Goal: Task Accomplishment & Management: Manage account settings

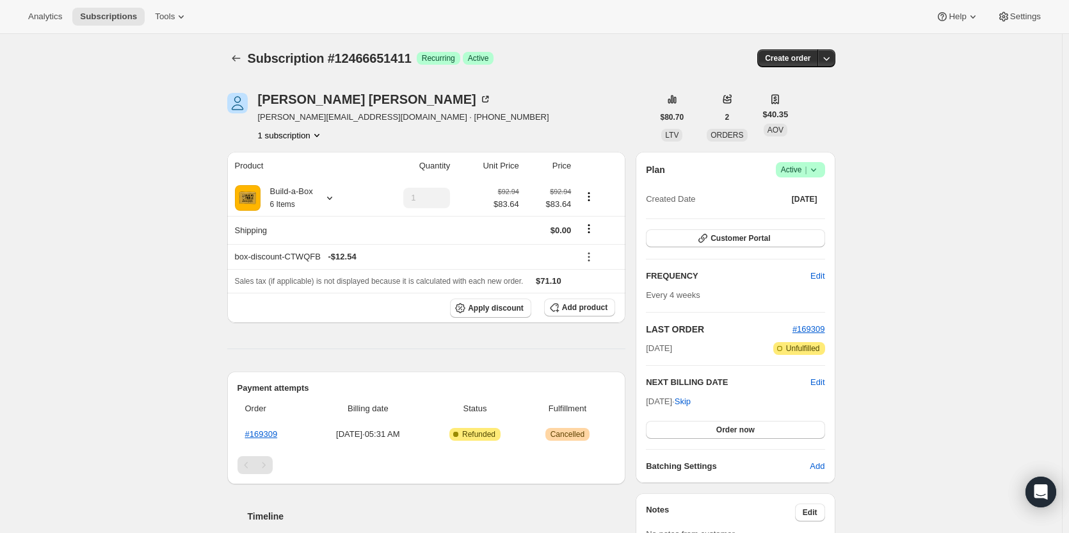
click at [815, 170] on icon at bounding box center [813, 169] width 13 height 13
click at [805, 224] on button "Cancel subscription" at bounding box center [805, 216] width 80 height 20
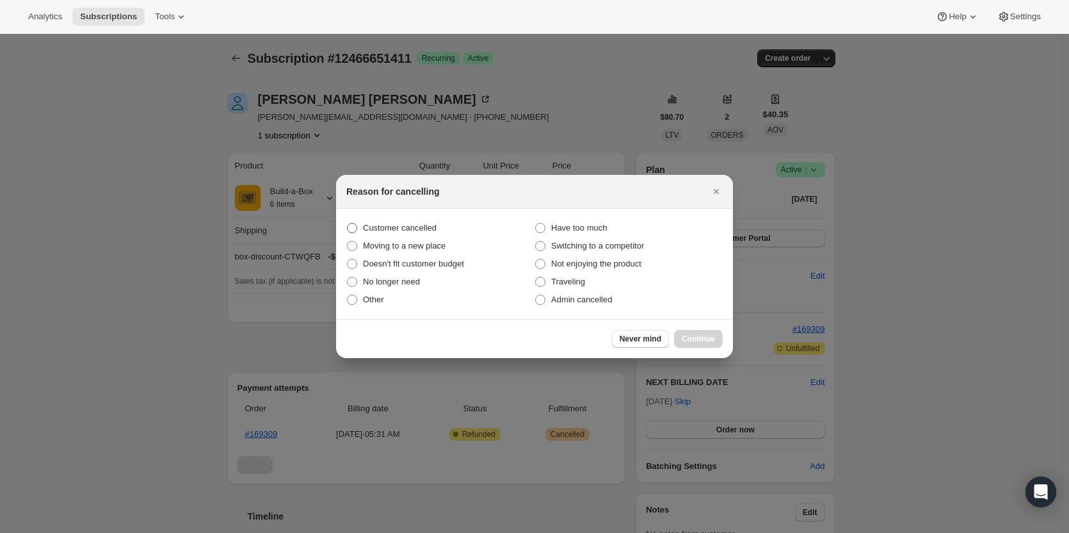
click at [400, 225] on span "Customer cancelled" at bounding box center [400, 228] width 74 height 10
click at [348, 223] on input "Customer cancelled" at bounding box center [347, 223] width 1 height 1
radio input "true"
click at [706, 342] on span "Continue" at bounding box center [698, 339] width 33 height 10
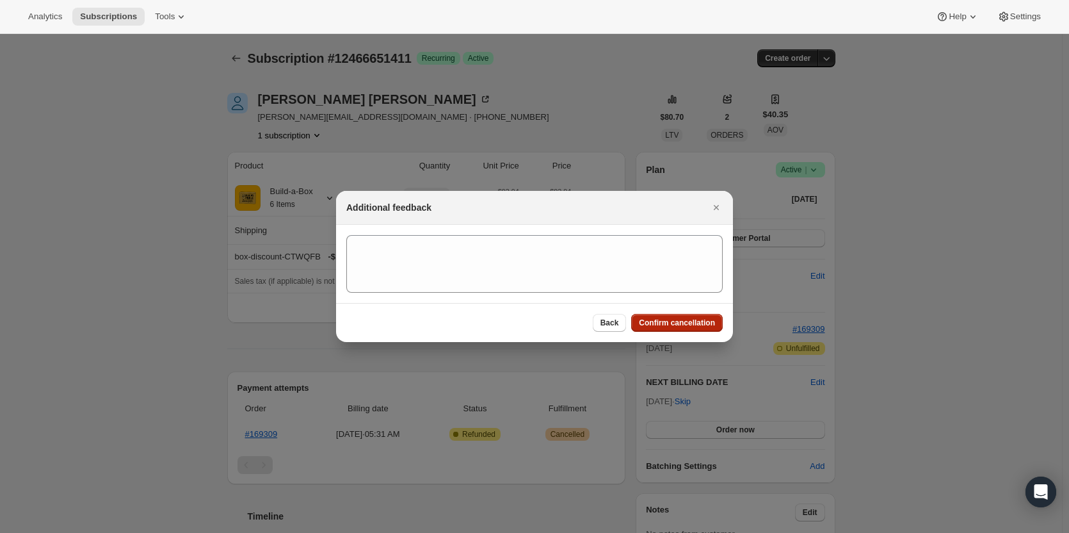
click at [701, 323] on span "Confirm cancellation" at bounding box center [677, 323] width 76 height 10
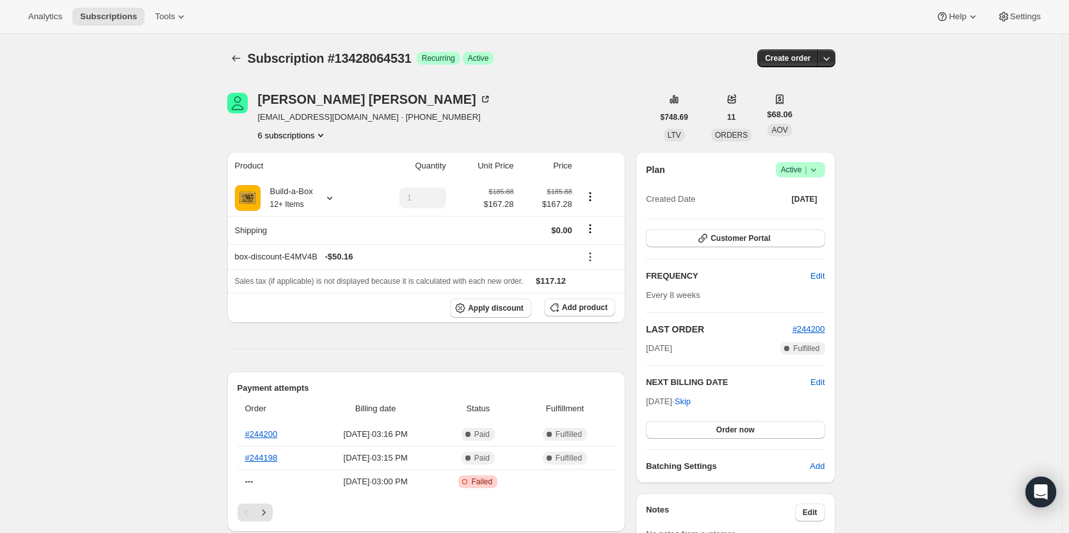
click at [294, 133] on button "6 subscriptions" at bounding box center [293, 135] width 70 height 13
click at [762, 234] on span "Customer Portal" at bounding box center [741, 238] width 60 height 10
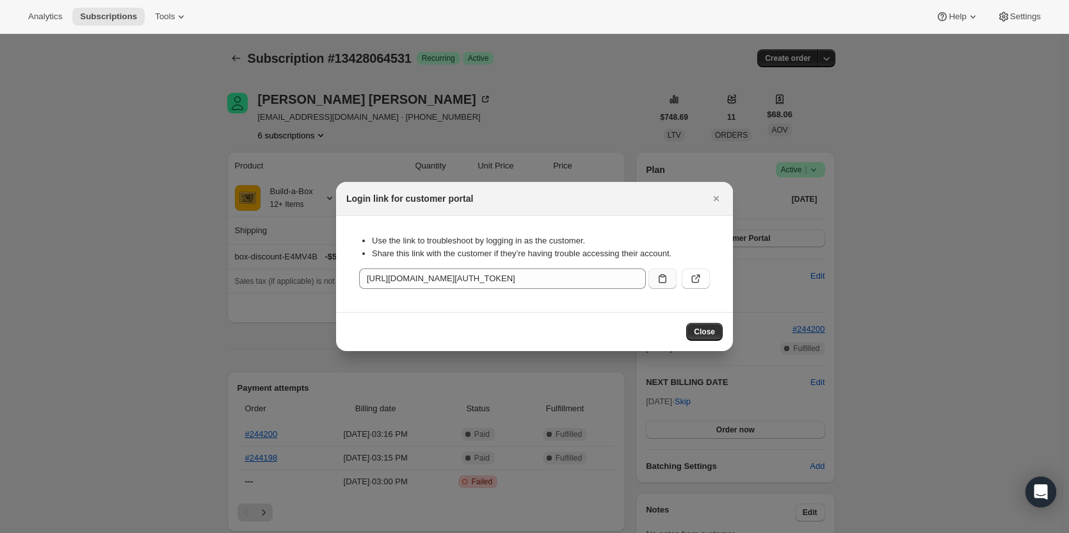
click at [661, 278] on icon ":rc3:" at bounding box center [662, 278] width 13 height 13
click at [149, 233] on div at bounding box center [534, 266] width 1069 height 533
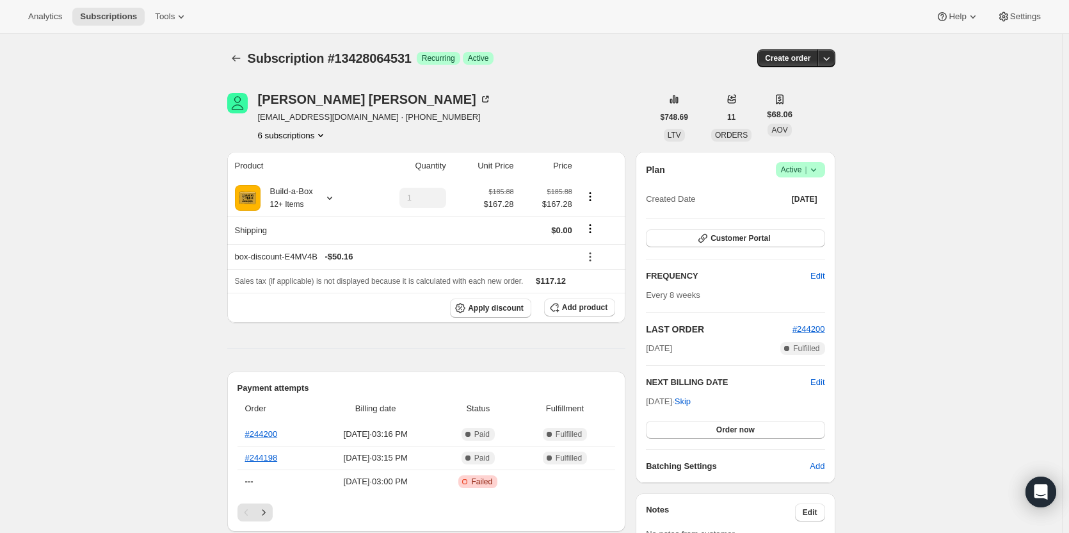
click at [310, 132] on button "6 subscriptions" at bounding box center [293, 135] width 70 height 13
click at [310, 161] on span "11054842131" at bounding box center [296, 159] width 89 height 13
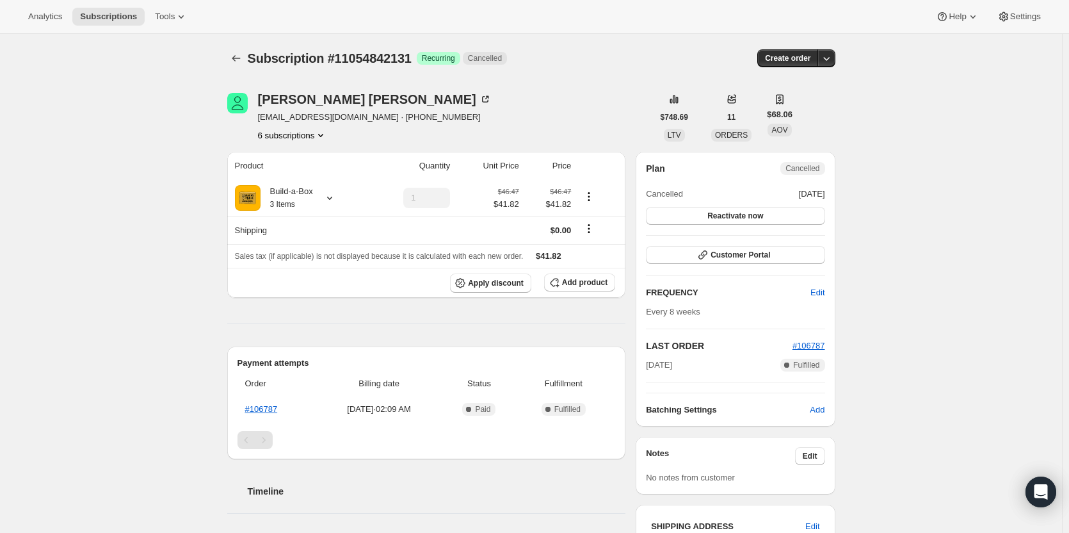
click at [307, 137] on button "6 subscriptions" at bounding box center [293, 135] width 70 height 13
click at [310, 175] on span "12163186963" at bounding box center [296, 181] width 89 height 13
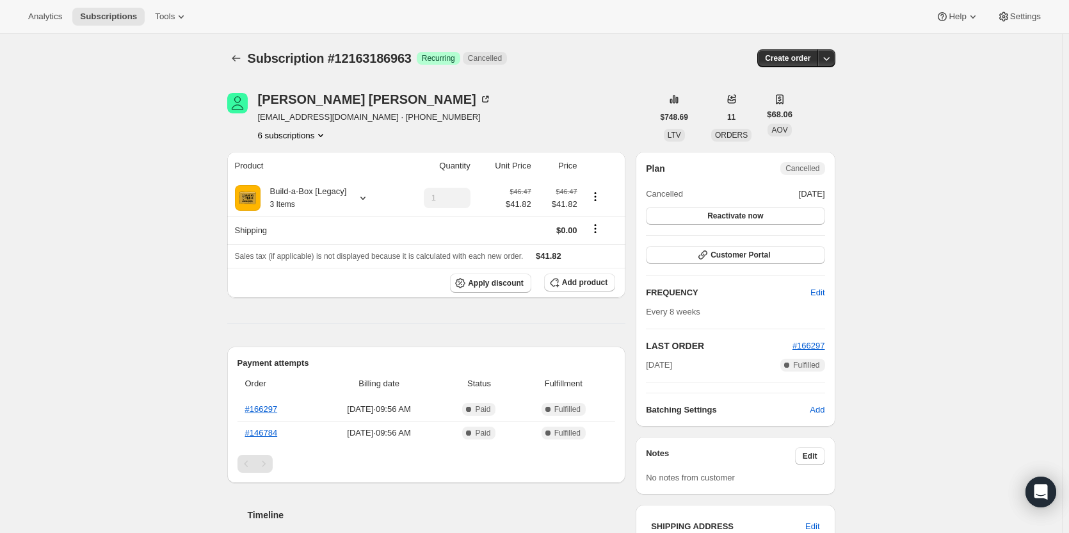
click at [313, 136] on button "6 subscriptions" at bounding box center [293, 135] width 70 height 13
click at [307, 211] on button "12596904211" at bounding box center [296, 202] width 97 height 20
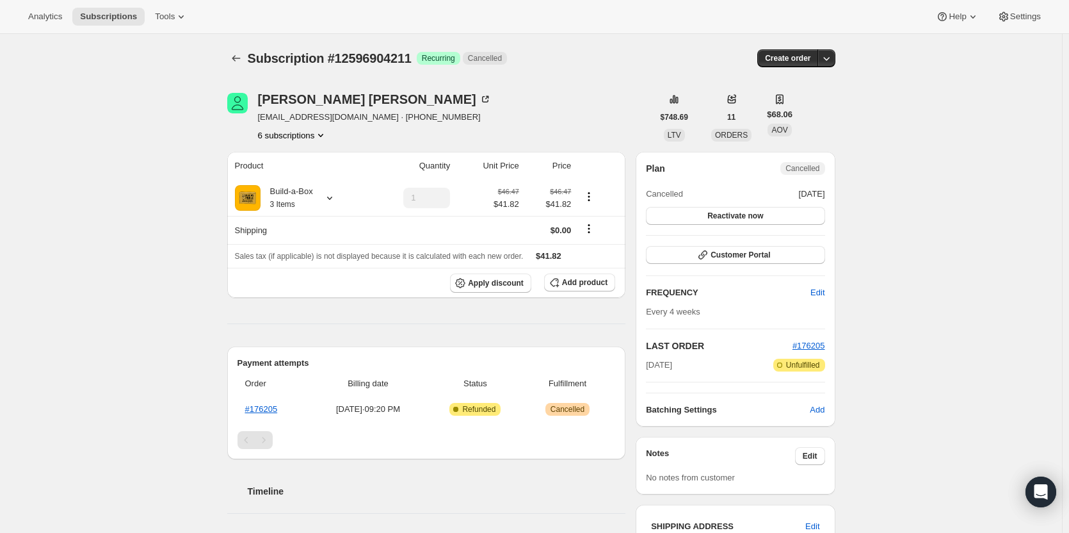
click at [306, 139] on button "6 subscriptions" at bounding box center [293, 135] width 70 height 13
click at [299, 231] on button "12723683603" at bounding box center [296, 224] width 97 height 20
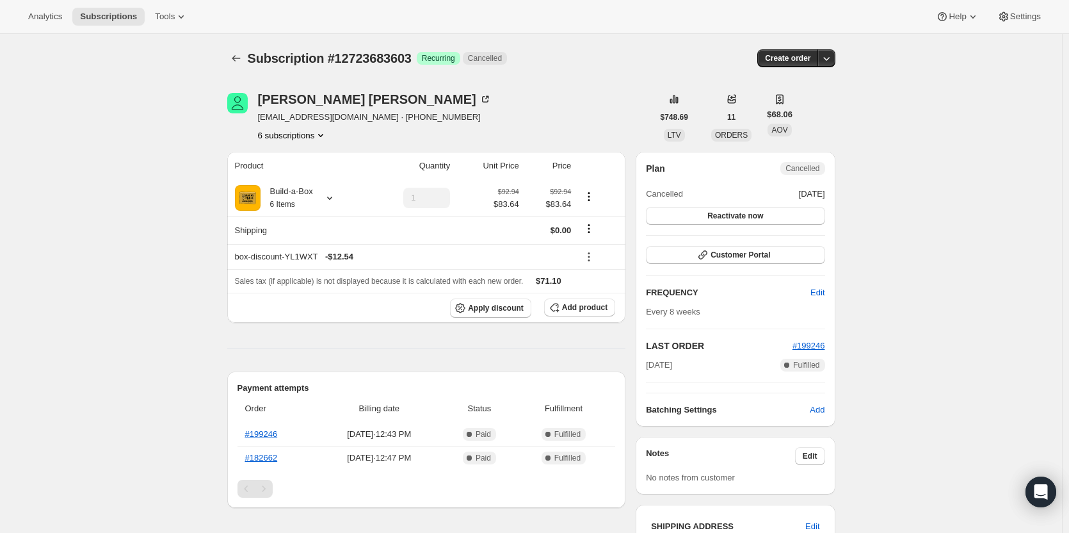
click at [304, 142] on div "Barbara Kolodziej bobbe888@gmail.com · +16025039993 6 subscriptions $748.69 LTV…" at bounding box center [526, 534] width 619 height 925
click at [304, 140] on button "6 subscriptions" at bounding box center [293, 135] width 70 height 13
click at [304, 240] on span "13428064531" at bounding box center [296, 246] width 89 height 13
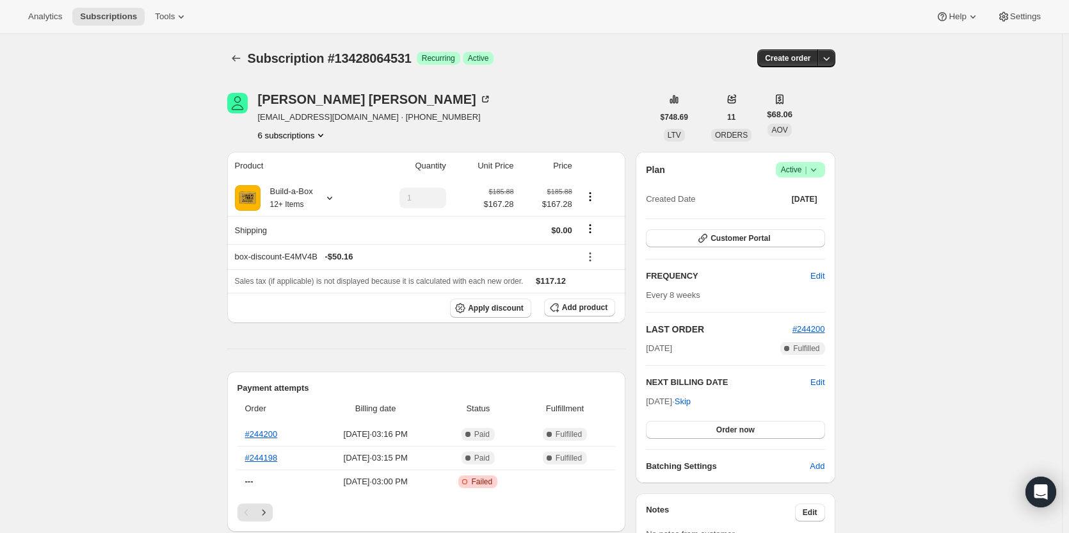
click at [297, 138] on button "6 subscriptions" at bounding box center [293, 135] width 70 height 13
click at [282, 261] on button "13829406995" at bounding box center [296, 267] width 97 height 20
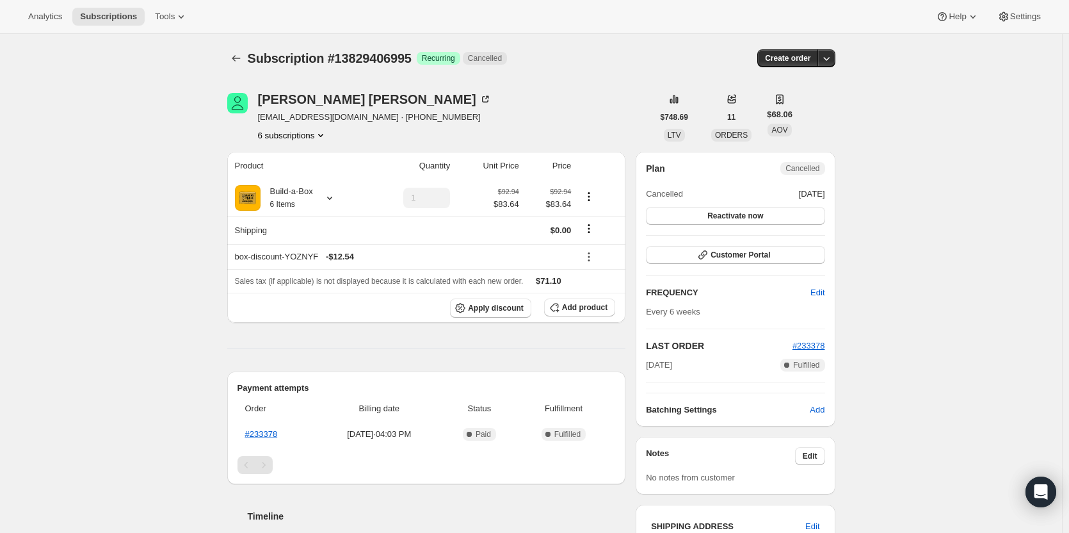
click at [296, 138] on button "6 subscriptions" at bounding box center [293, 135] width 70 height 13
click at [295, 225] on span "12723683603" at bounding box center [277, 225] width 51 height 10
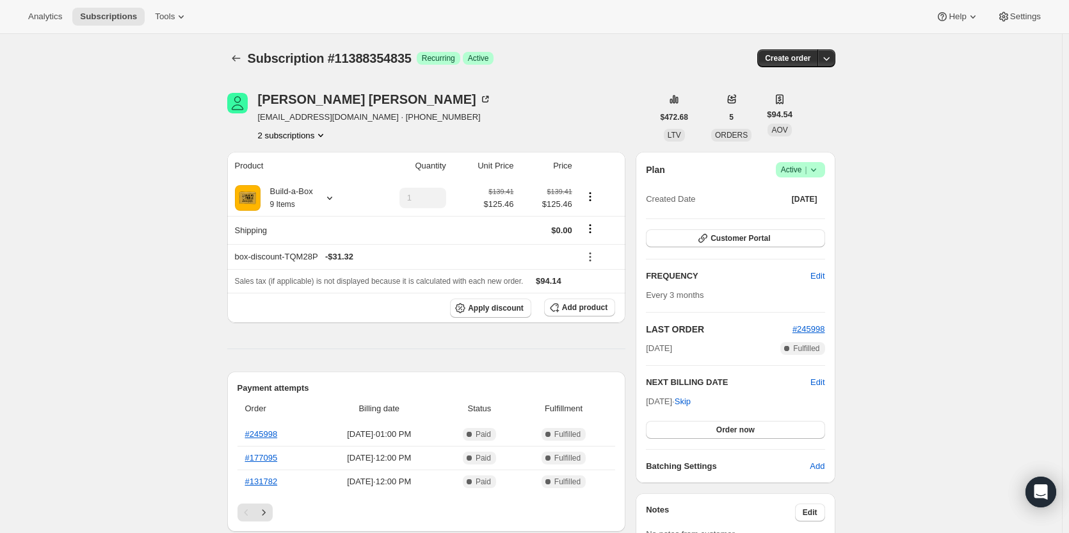
click at [798, 173] on span "Active |" at bounding box center [800, 169] width 39 height 13
click at [782, 217] on span "Cancel subscription" at bounding box center [804, 217] width 72 height 10
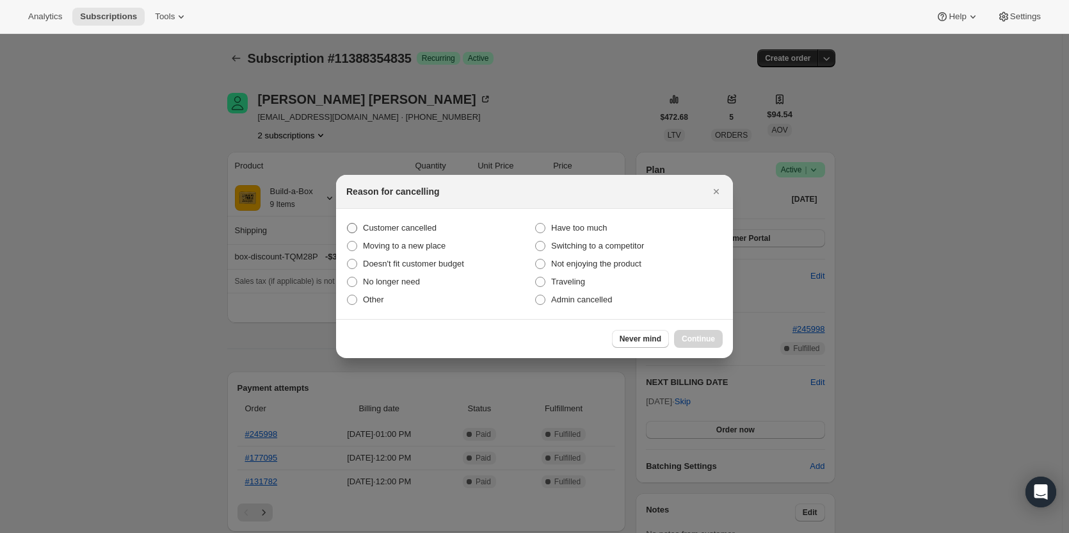
click at [400, 231] on span "Customer cancelled" at bounding box center [400, 228] width 74 height 10
click at [348, 223] on input "Customer cancelled" at bounding box center [347, 223] width 1 height 1
radio input "true"
click at [720, 339] on button "Continue" at bounding box center [698, 339] width 49 height 18
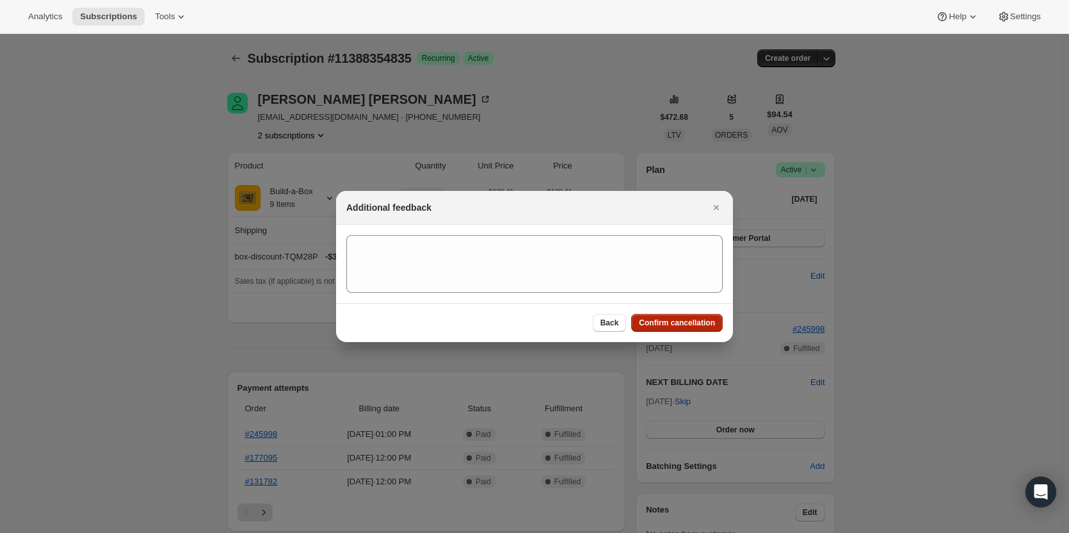
click at [688, 325] on span "Confirm cancellation" at bounding box center [677, 323] width 76 height 10
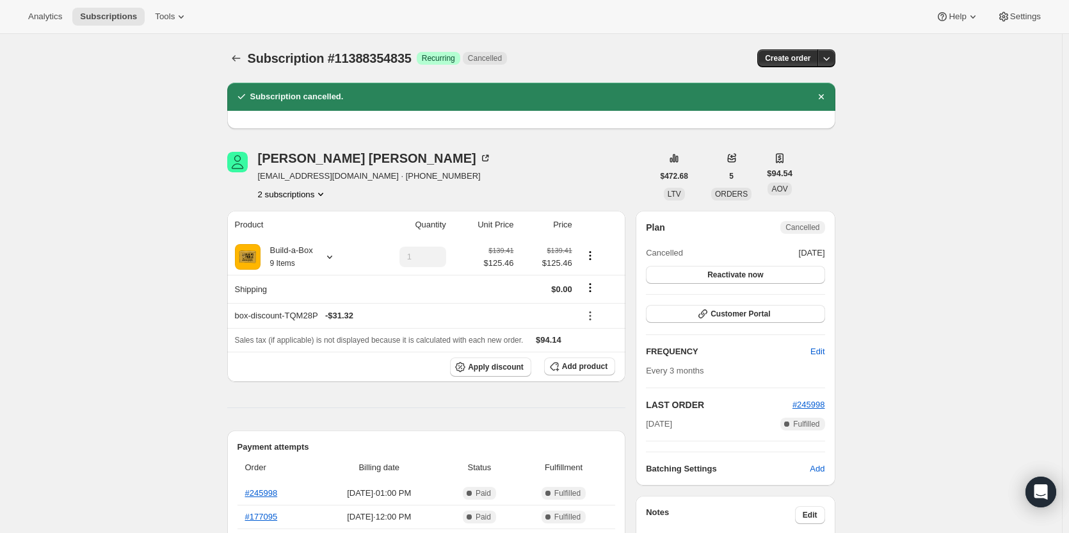
click at [302, 197] on button "2 subscriptions" at bounding box center [293, 194] width 70 height 13
click at [293, 241] on span "14397145363" at bounding box center [277, 240] width 51 height 10
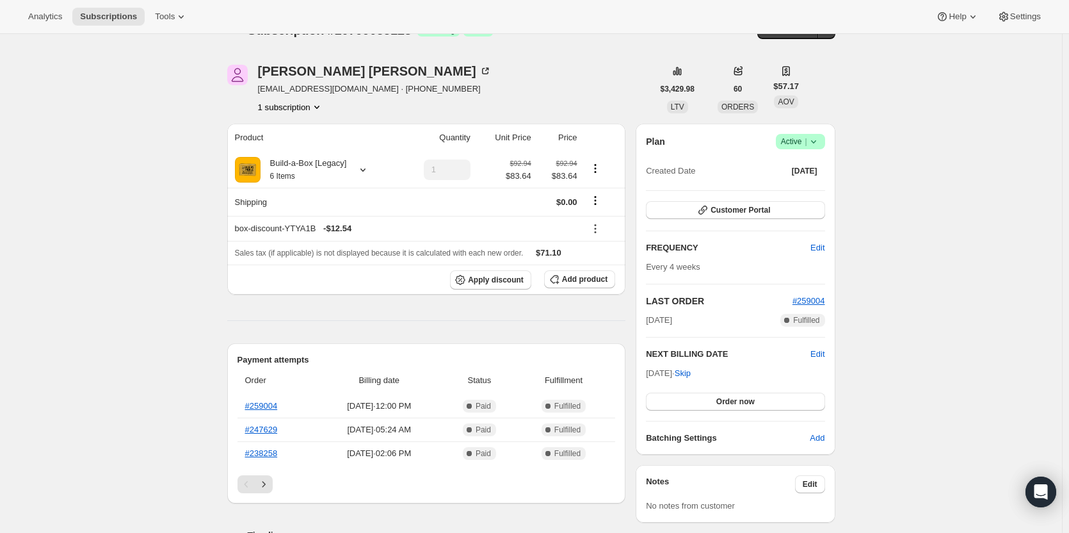
scroll to position [64, 0]
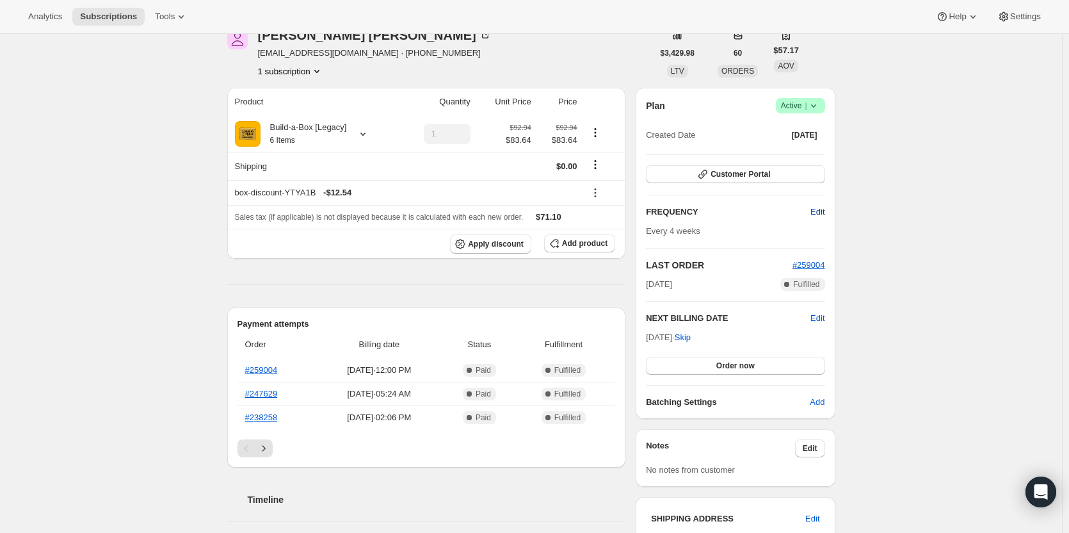
click at [820, 211] on span "Edit" at bounding box center [818, 212] width 14 height 13
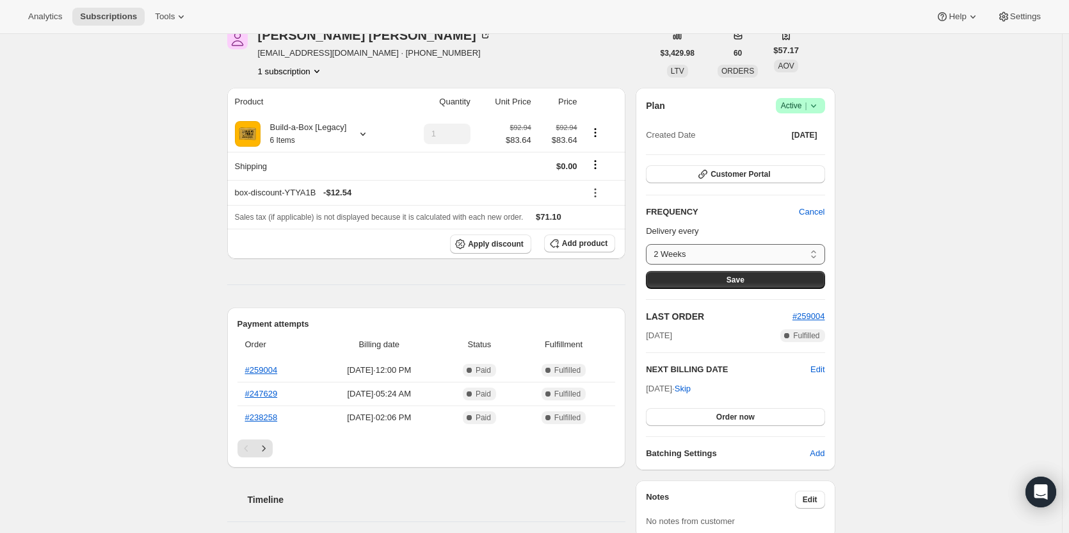
click at [745, 253] on select "2 Weeks 4 Weeks 6 Weeks 8 Weeks Custom..." at bounding box center [735, 254] width 179 height 20
select select "custom"
click at [649, 244] on select "2 Weeks 4 Weeks 6 Weeks 8 Weeks Custom..." at bounding box center [735, 254] width 179 height 20
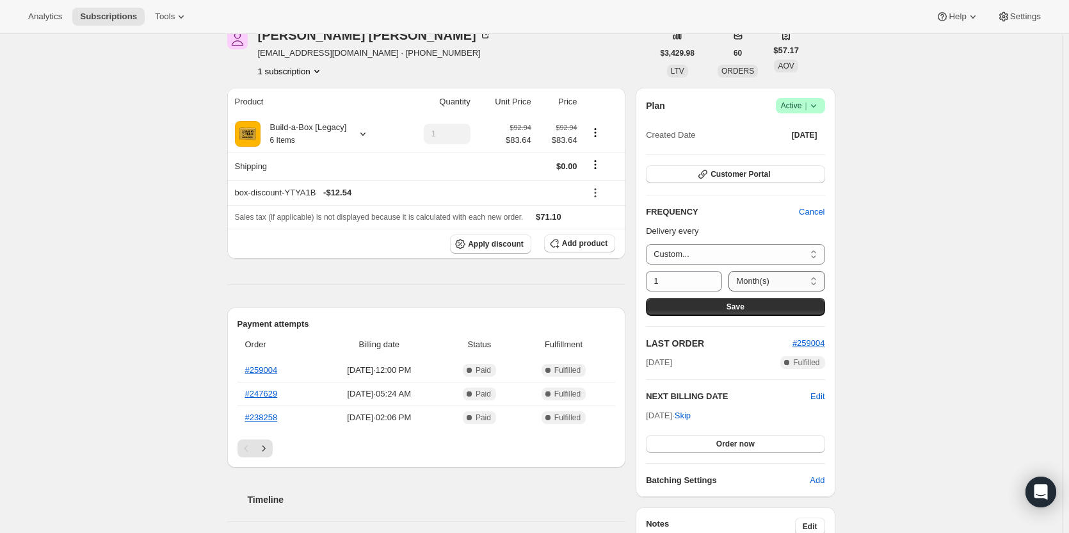
click at [742, 277] on select "Day(s) Week(s) Month(s) Year(s)" at bounding box center [777, 281] width 96 height 20
select select "WEEK"
click at [729, 271] on select "Day(s) Week(s) Month(s) Year(s)" at bounding box center [777, 281] width 96 height 20
click at [674, 282] on input "1" at bounding box center [674, 281] width 57 height 20
type input "3"
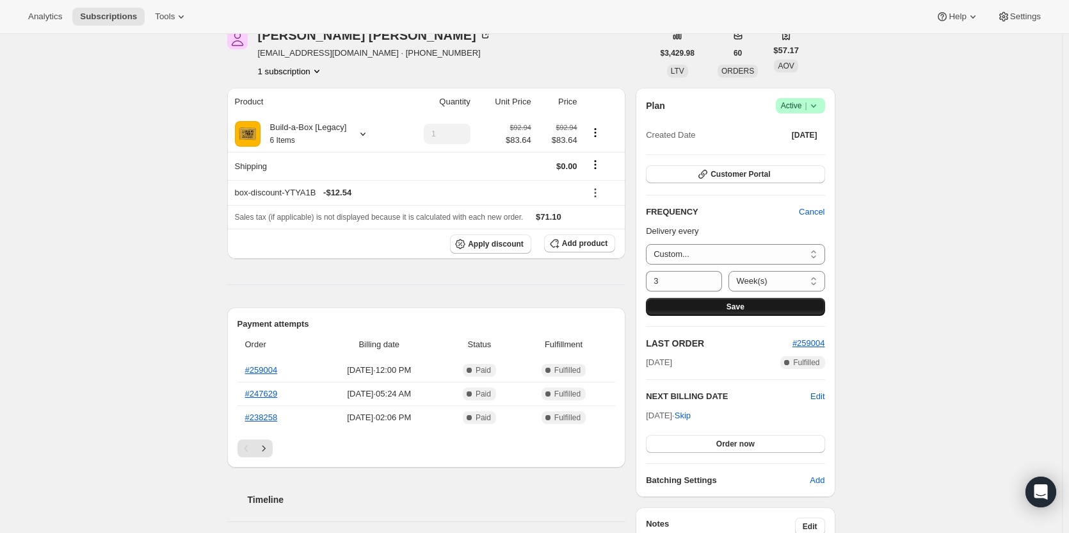
click at [745, 309] on span "Save" at bounding box center [736, 307] width 18 height 10
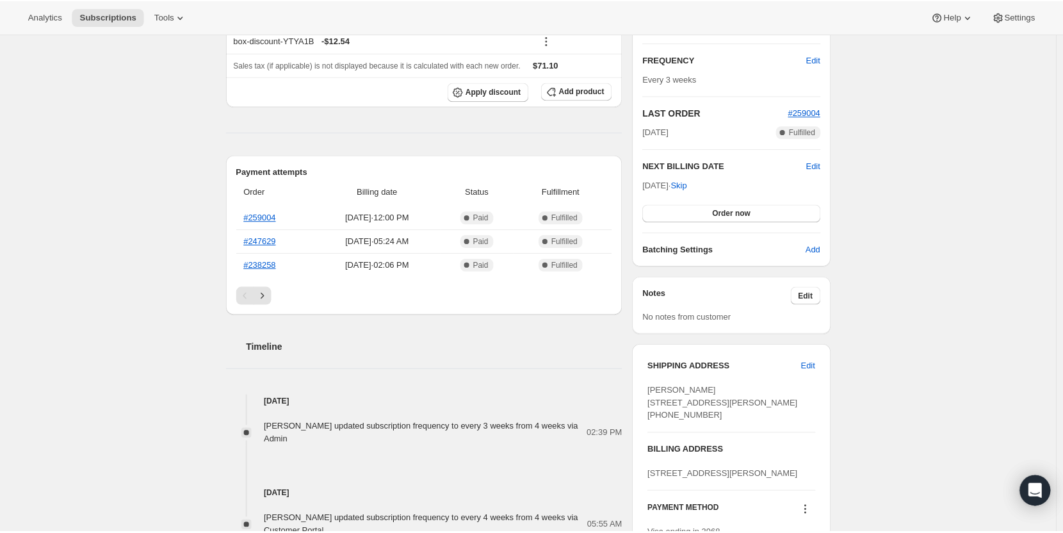
scroll to position [320, 0]
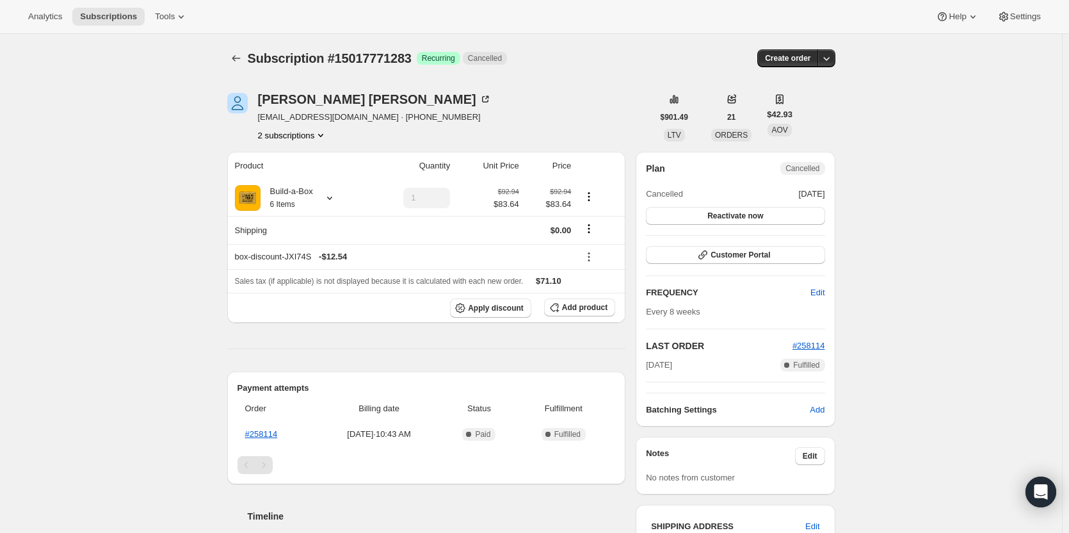
click at [316, 140] on button "2 subscriptions" at bounding box center [293, 135] width 70 height 13
click at [317, 165] on span "10806460691" at bounding box center [296, 159] width 89 height 13
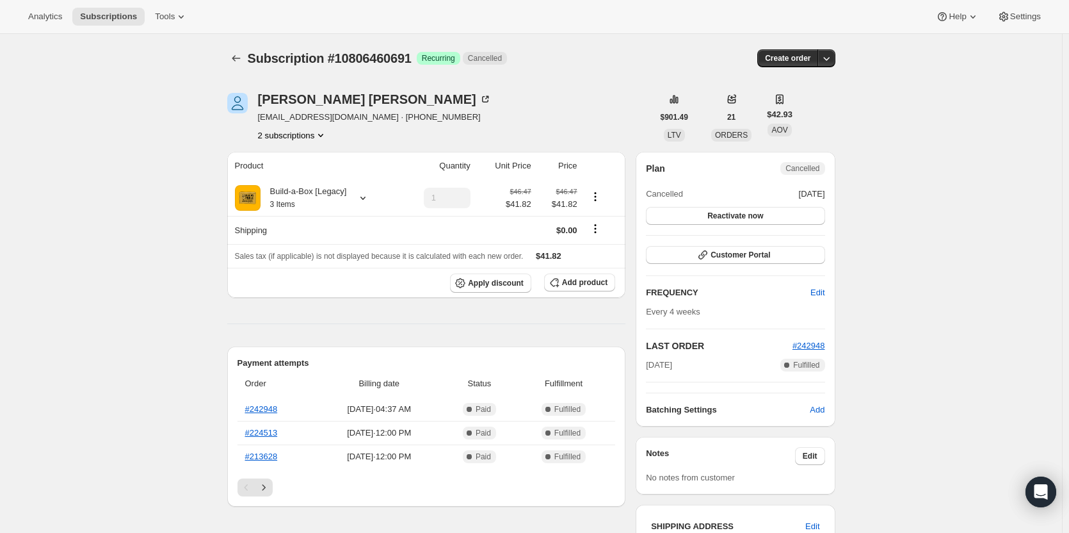
click at [303, 138] on button "2 subscriptions" at bounding box center [293, 135] width 70 height 13
click at [302, 182] on span "15017771283" at bounding box center [296, 181] width 89 height 13
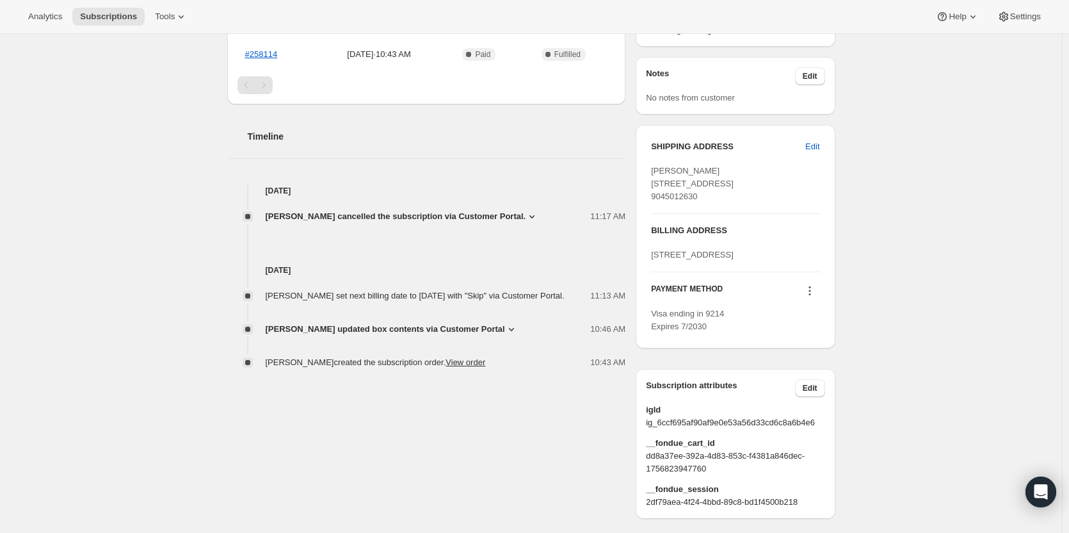
scroll to position [384, 0]
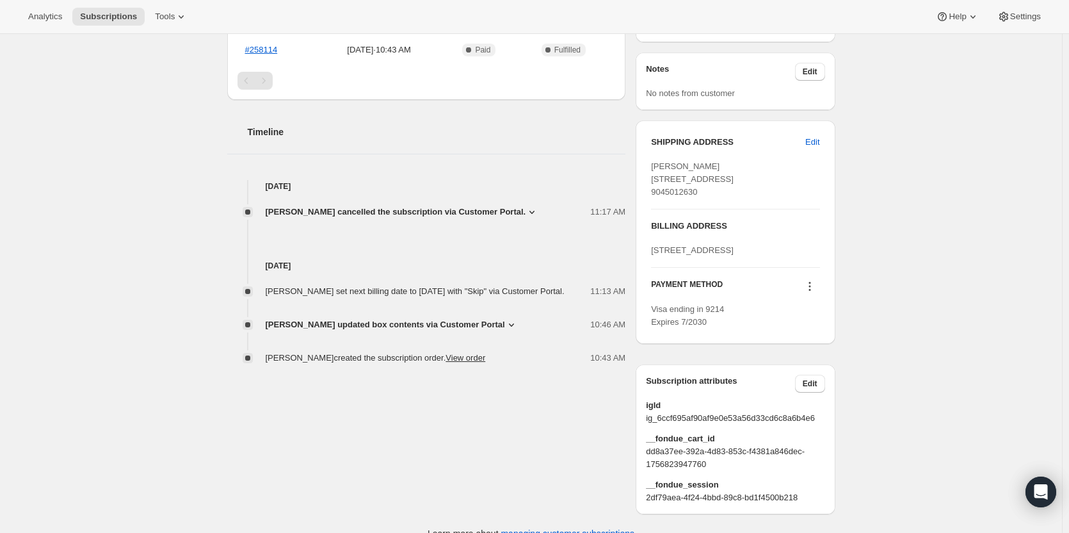
click at [328, 331] on span "[PERSON_NAME] updated box contents via Customer Portal" at bounding box center [385, 324] width 239 height 13
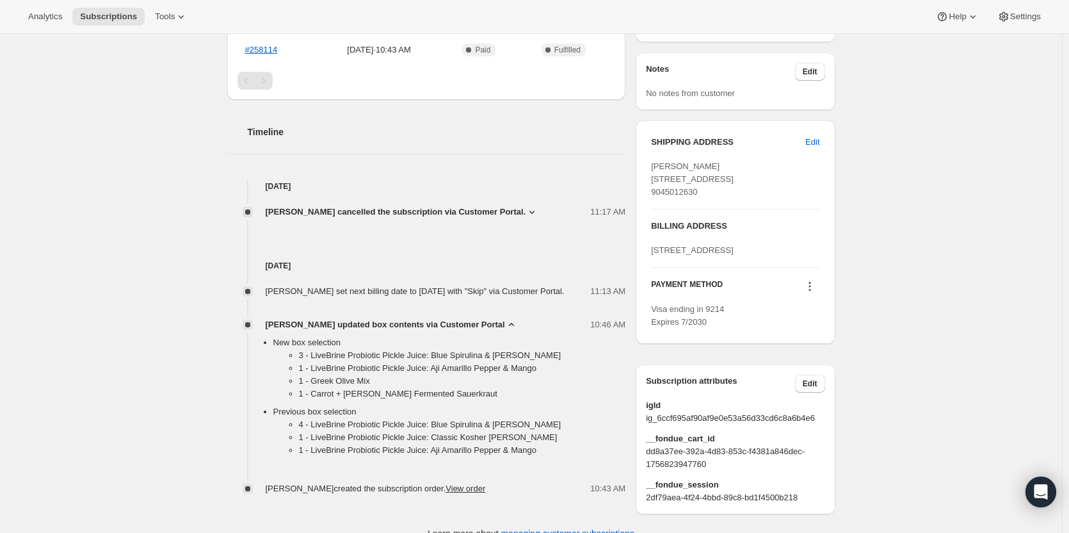
click at [328, 331] on span "[PERSON_NAME] updated box contents via Customer Portal" at bounding box center [385, 324] width 239 height 13
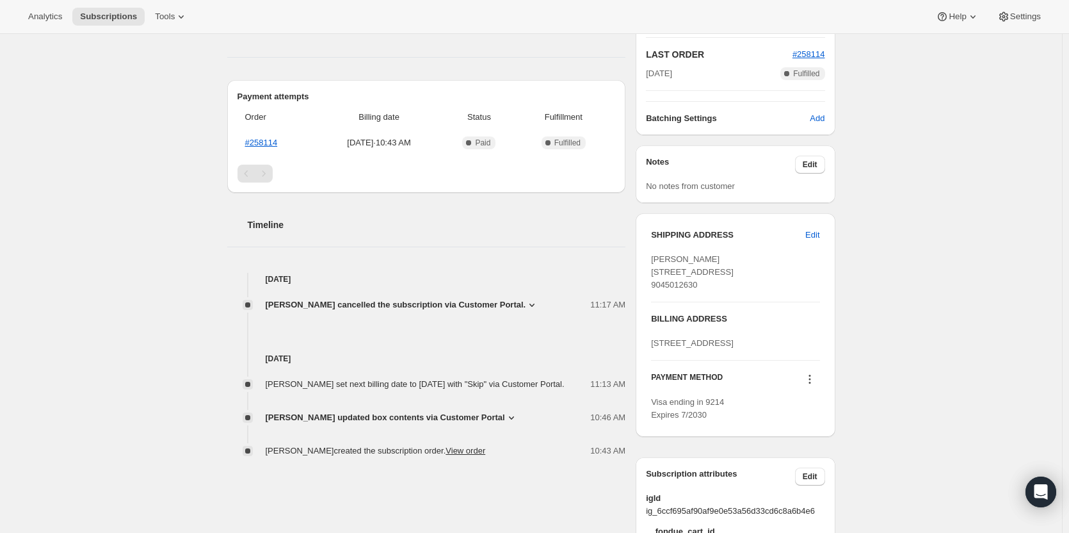
scroll to position [256, 0]
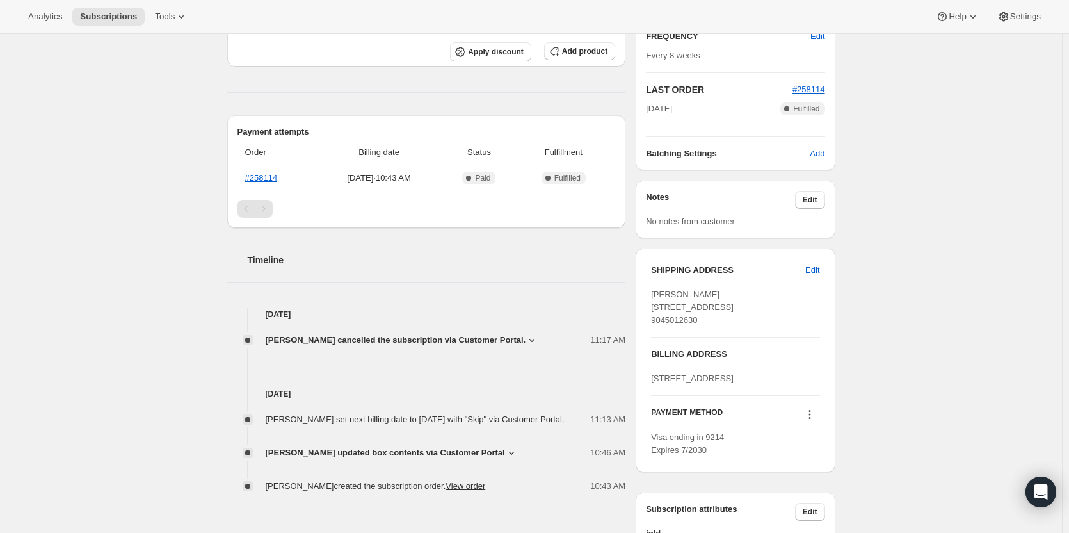
click at [328, 341] on span "[PERSON_NAME] cancelled the subscription via Customer Portal." at bounding box center [396, 340] width 261 height 13
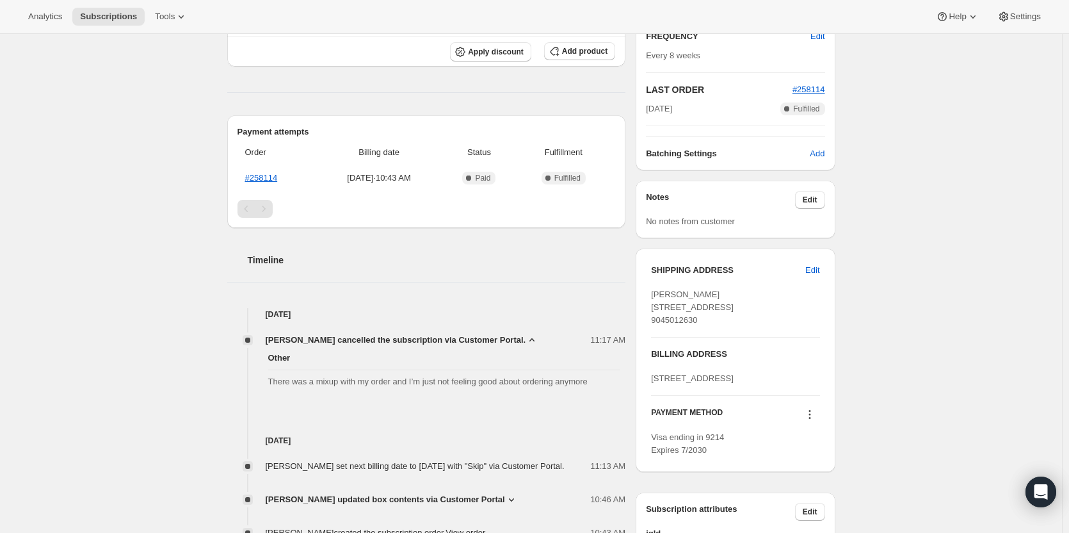
click at [328, 341] on span "[PERSON_NAME] cancelled the subscription via Customer Portal." at bounding box center [396, 340] width 261 height 13
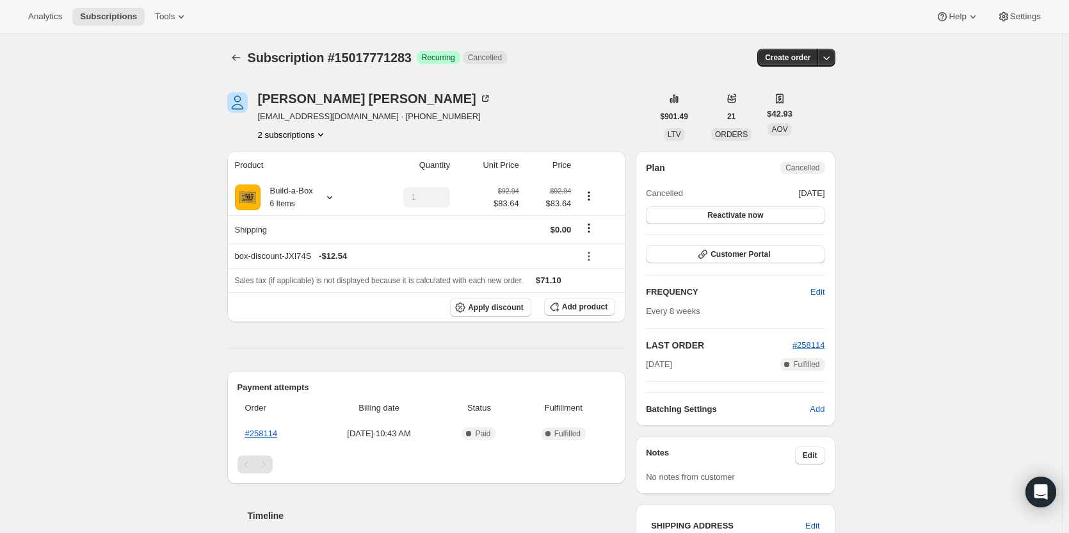
scroll to position [0, 0]
